Goal: Obtain resource: Download file/media

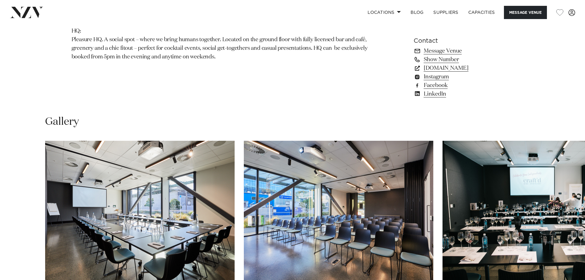
scroll to position [542, 0]
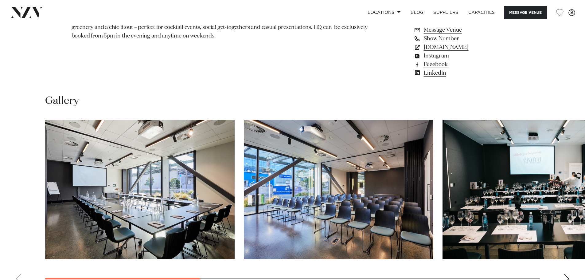
click at [188, 190] on img "1 / 8" at bounding box center [140, 189] width 190 height 139
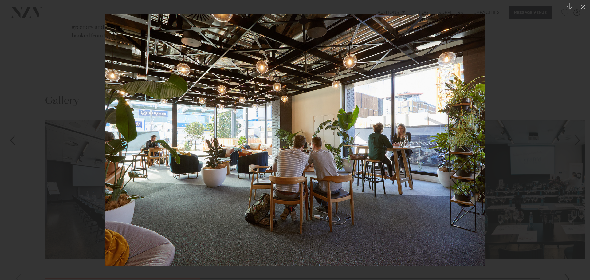
click at [467, 136] on div at bounding box center [295, 140] width 590 height 280
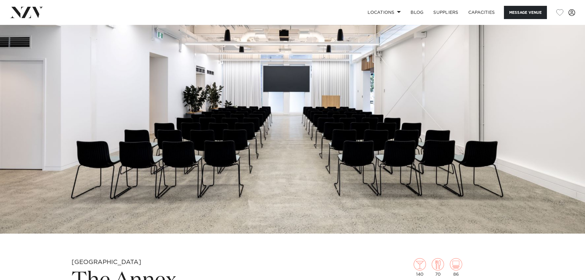
scroll to position [82, 0]
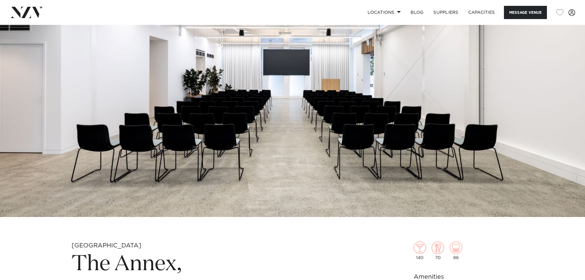
click at [332, 122] on img at bounding box center [292, 80] width 585 height 274
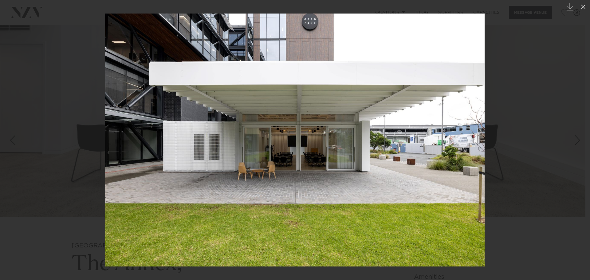
click at [508, 166] on div at bounding box center [295, 140] width 590 height 280
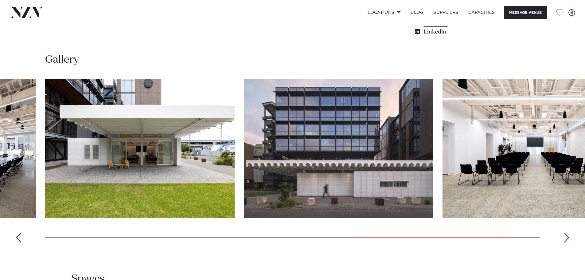
scroll to position [558, 0]
click at [513, 179] on img "8 / 8" at bounding box center [538, 147] width 190 height 139
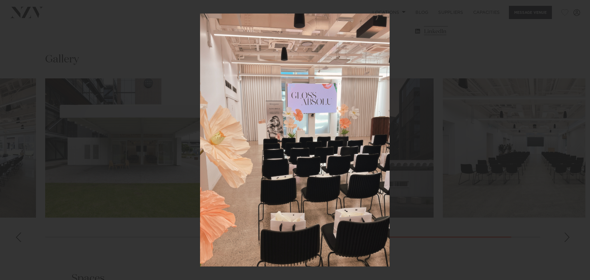
click at [167, 59] on div at bounding box center [295, 140] width 590 height 280
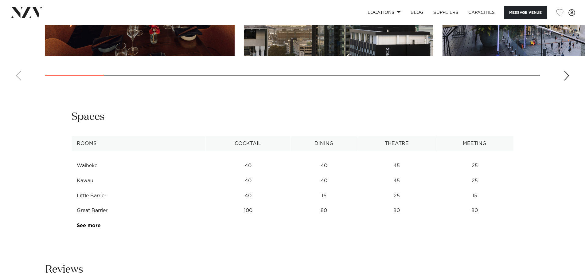
scroll to position [768, 0]
click at [96, 223] on link "See more" at bounding box center [101, 225] width 48 height 5
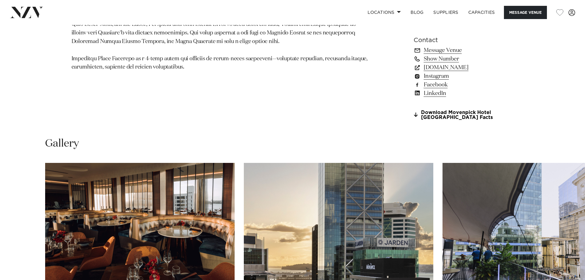
scroll to position [483, 0]
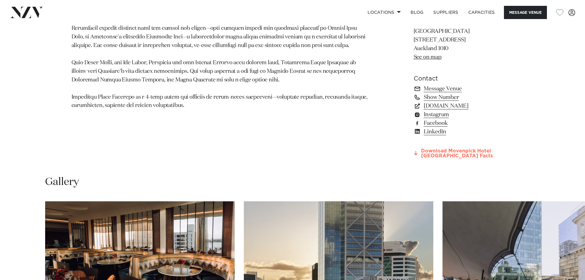
click at [439, 154] on link "Download Movenpick Hotel Auckland Facts" at bounding box center [464, 153] width 100 height 10
